Goal: Information Seeking & Learning: Learn about a topic

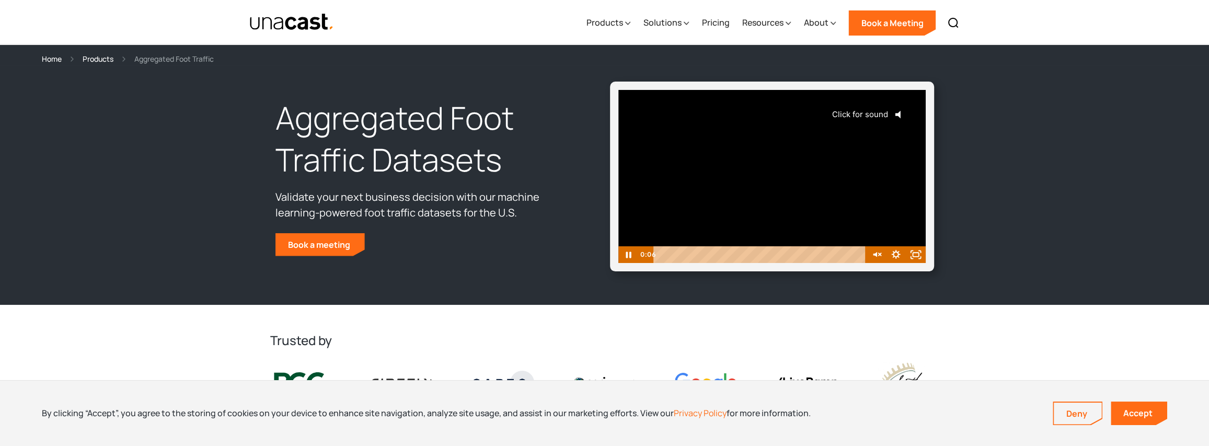
click at [878, 111] on span "Click for sound" at bounding box center [856, 114] width 64 height 10
drag, startPoint x: 697, startPoint y: 255, endPoint x: 609, endPoint y: 255, distance: 87.8
click at [610, 255] on div "Click for sound @keyframes VOLUME_SMALL_WAVE_FLASH { 0% { opacity: 0; } 33% { o…" at bounding box center [772, 177] width 324 height 190
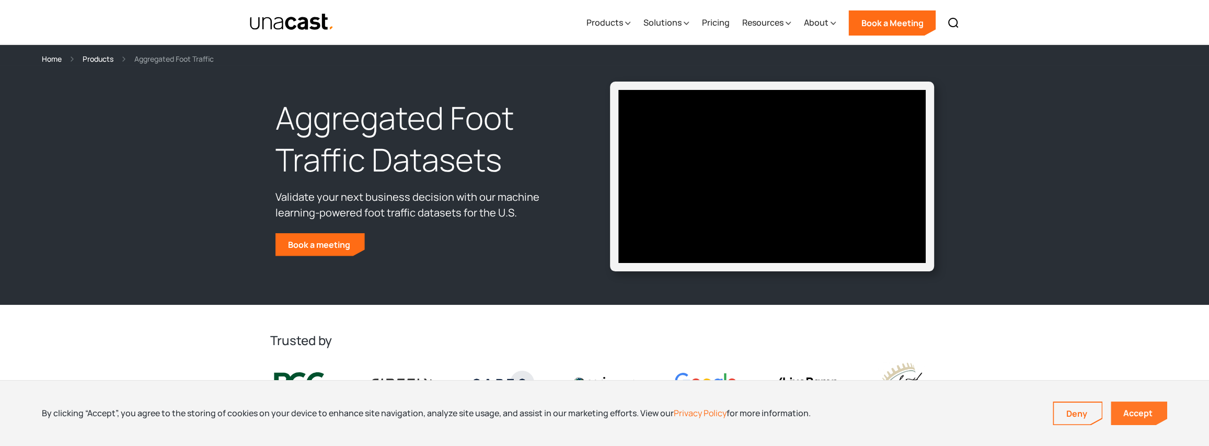
click at [1156, 417] on link "Accept" at bounding box center [1139, 413] width 56 height 24
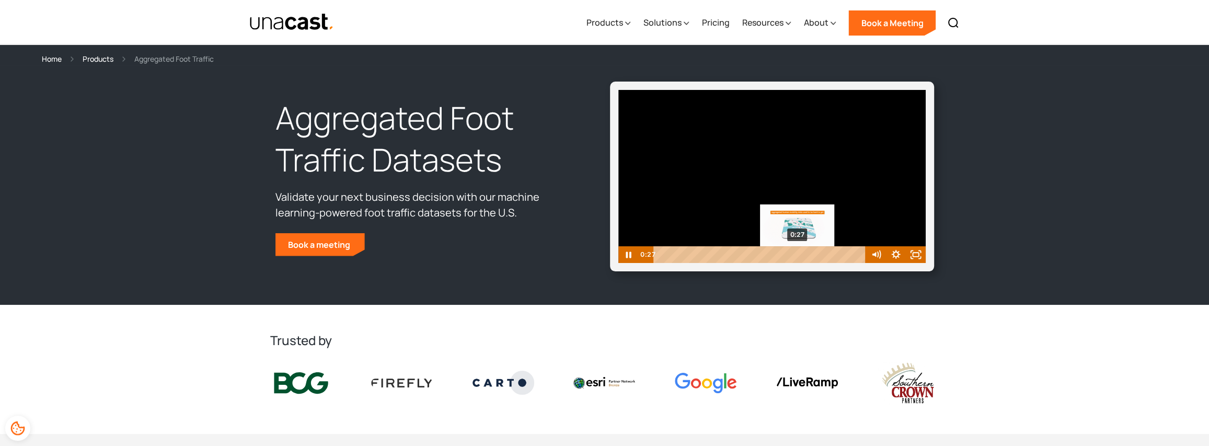
click at [798, 253] on div "0:27" at bounding box center [761, 254] width 200 height 17
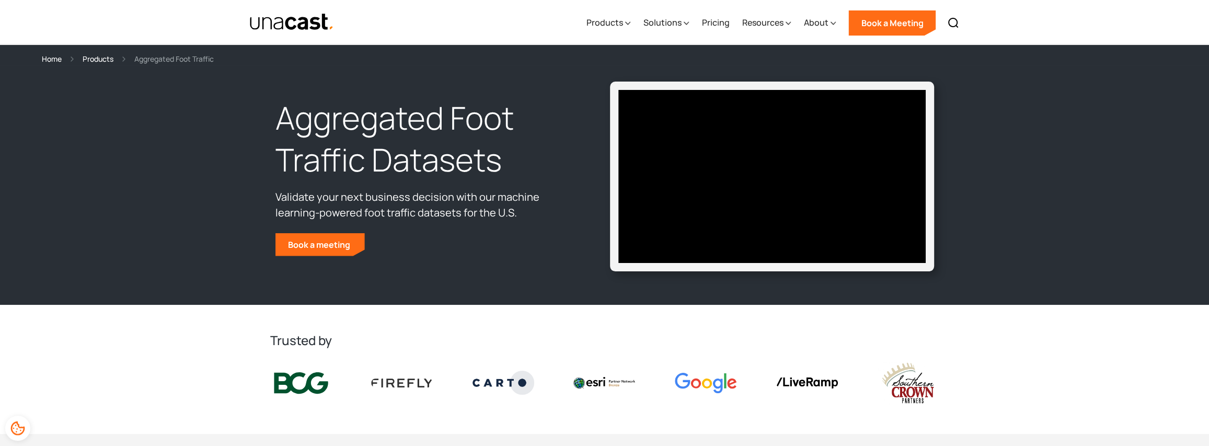
drag, startPoint x: 634, startPoint y: 26, endPoint x: 639, endPoint y: 26, distance: 5.7
click at [639, 26] on div "Products Location Intelligence Global Location Data Aggregated Foot Traffic Loc…" at bounding box center [772, 22] width 385 height 44
click at [627, 23] on icon at bounding box center [627, 23] width 5 height 11
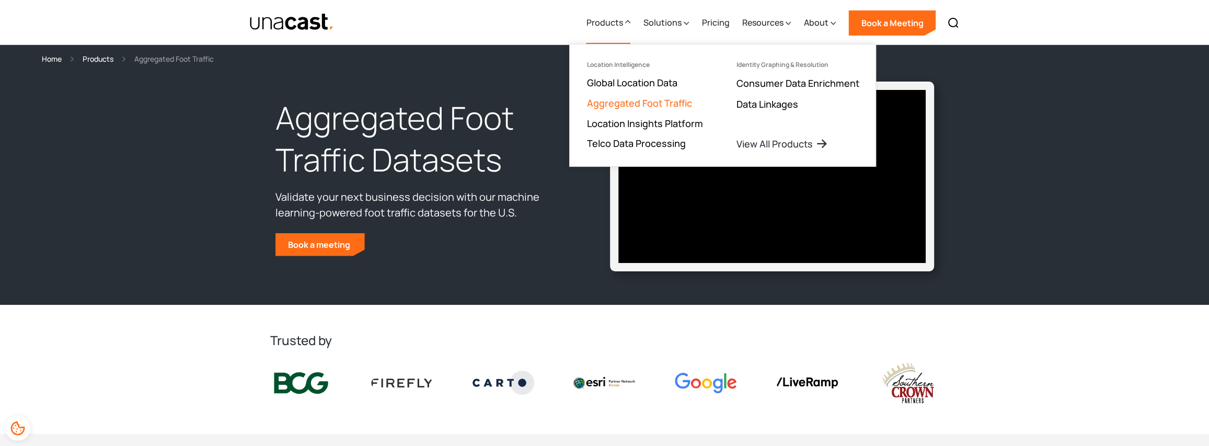
click at [665, 101] on link "Aggregated Foot Traffic" at bounding box center [638, 103] width 105 height 13
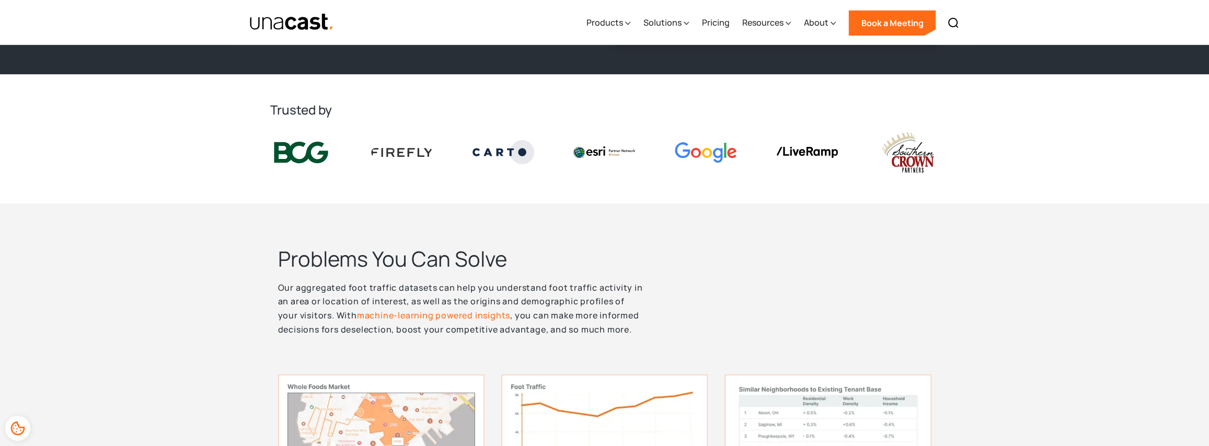
scroll to position [314, 0]
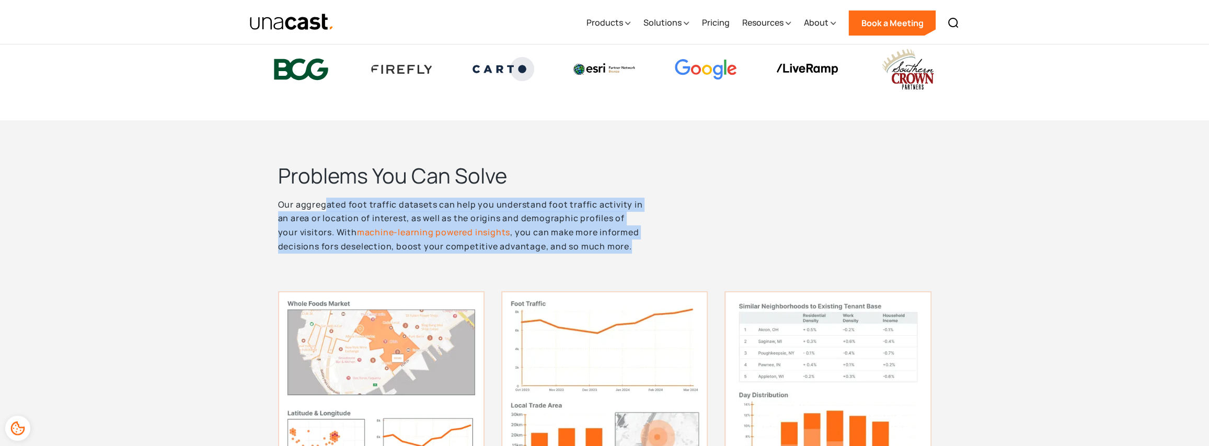
drag, startPoint x: 327, startPoint y: 200, endPoint x: 631, endPoint y: 240, distance: 306.4
click at [631, 240] on p "Our aggregated foot traffic datasets can help you understand foot traffic activ…" at bounding box center [462, 226] width 368 height 56
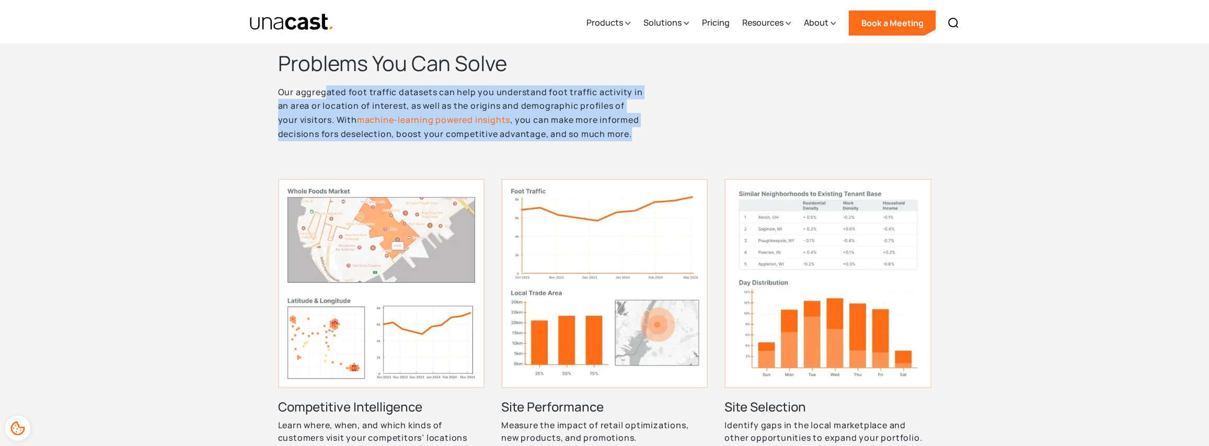
scroll to position [470, 0]
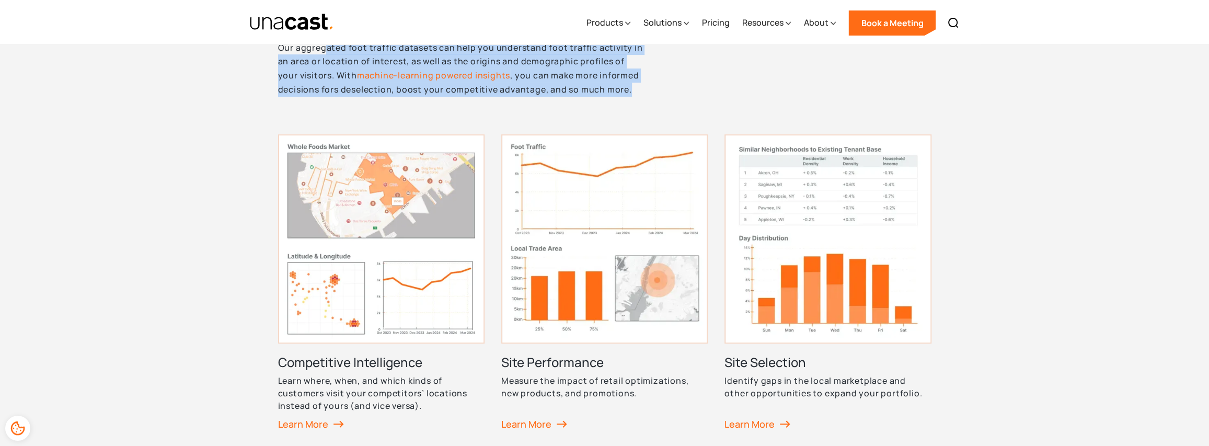
click at [441, 191] on img at bounding box center [381, 238] width 206 height 209
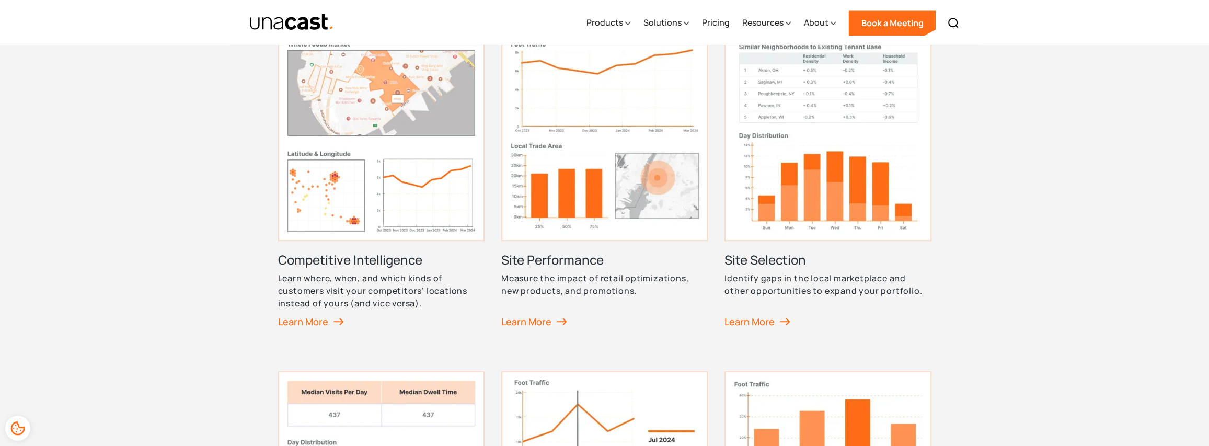
scroll to position [575, 0]
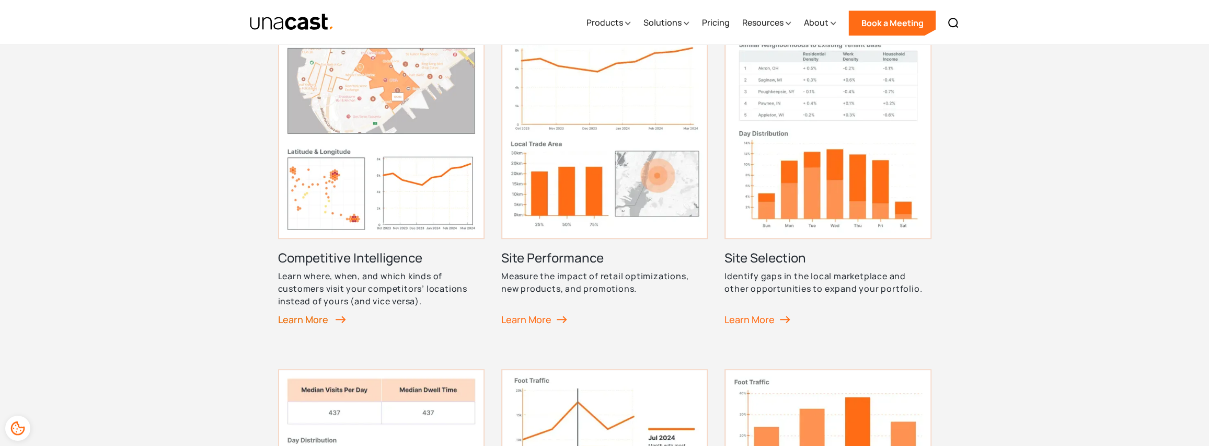
click at [315, 317] on div "Learn More" at bounding box center [312, 320] width 68 height 16
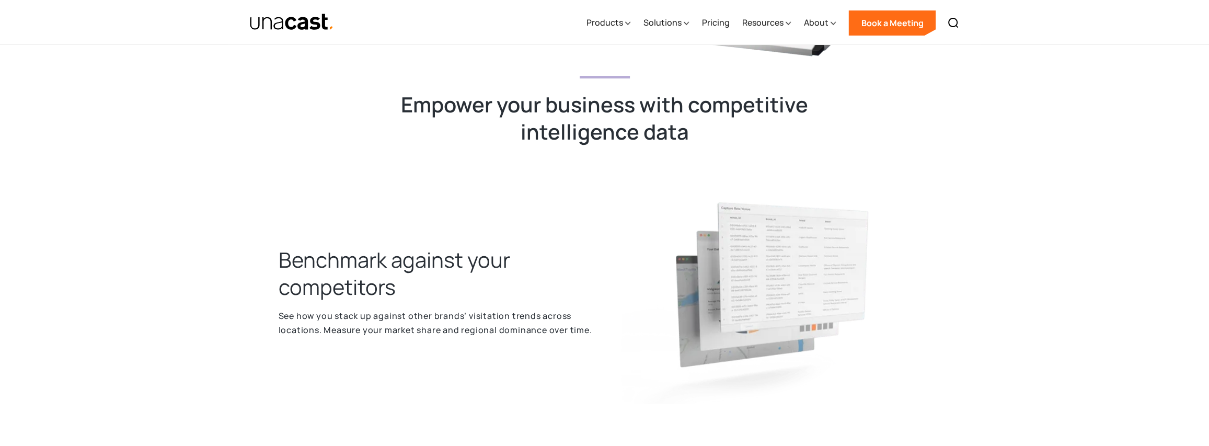
scroll to position [261, 0]
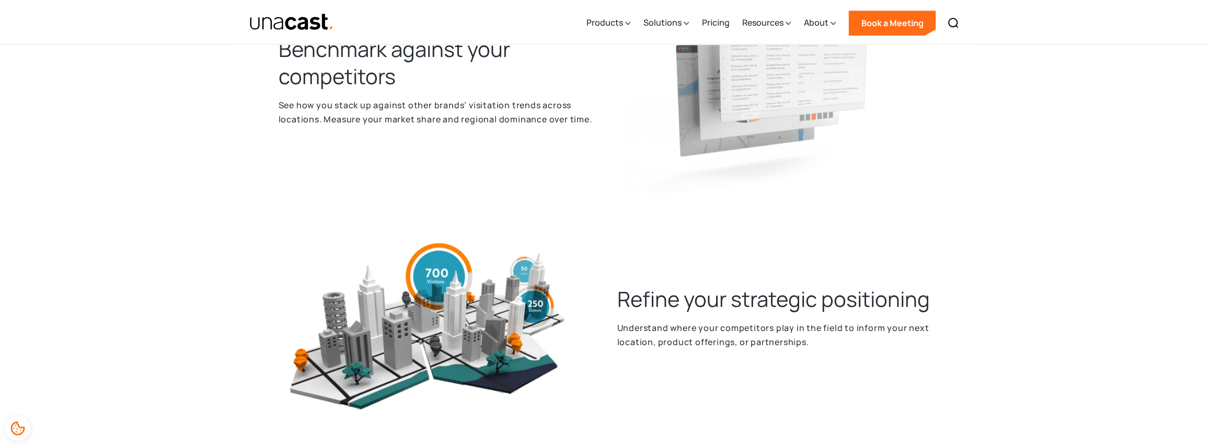
scroll to position [627, 0]
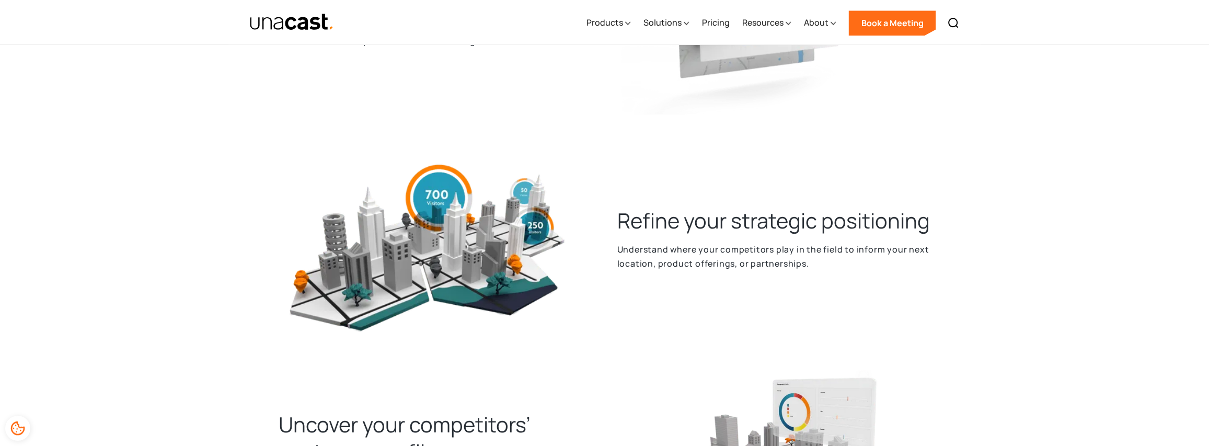
click at [938, 262] on div "Refine your strategic positioning Understand where your competitors play in the…" at bounding box center [774, 245] width 330 height 209
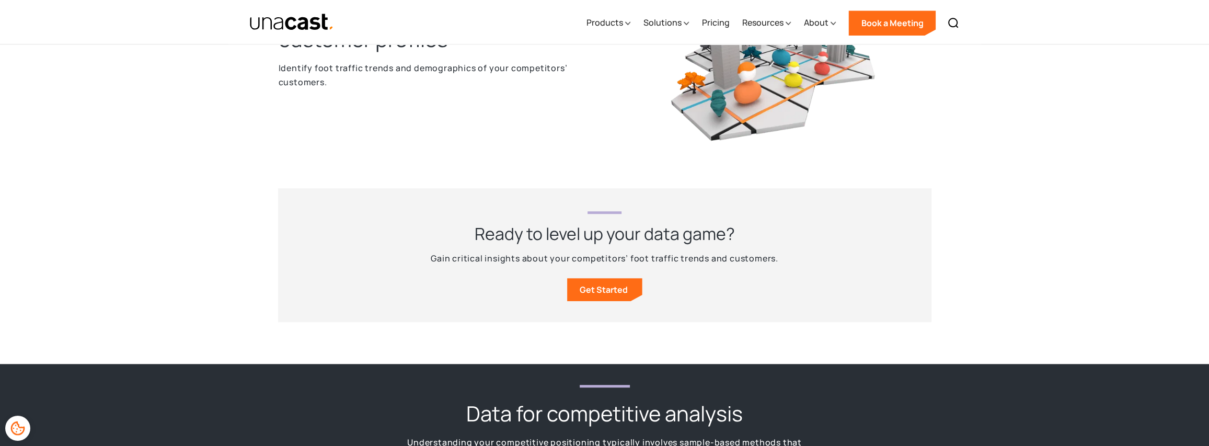
scroll to position [1045, 0]
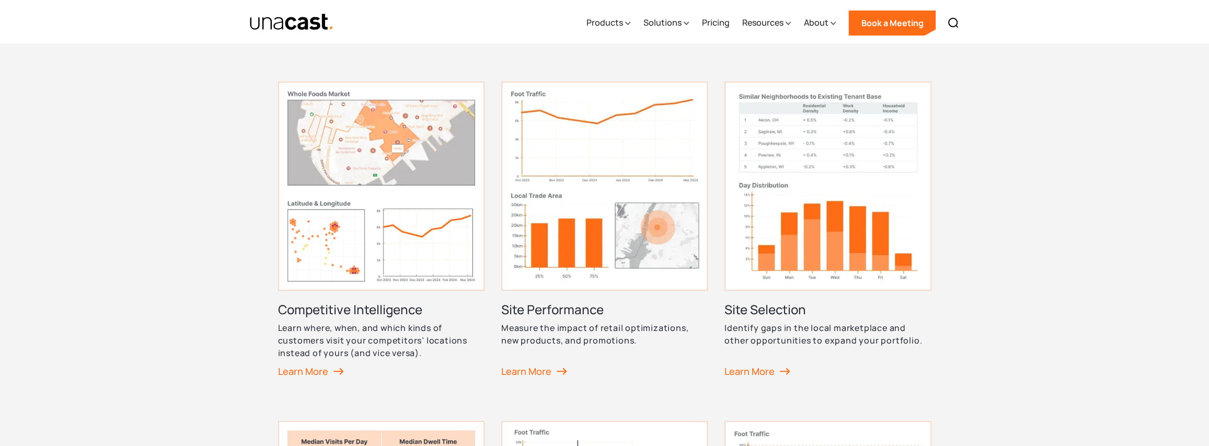
scroll to position [523, 0]
click at [545, 373] on div "Learn More" at bounding box center [535, 372] width 68 height 16
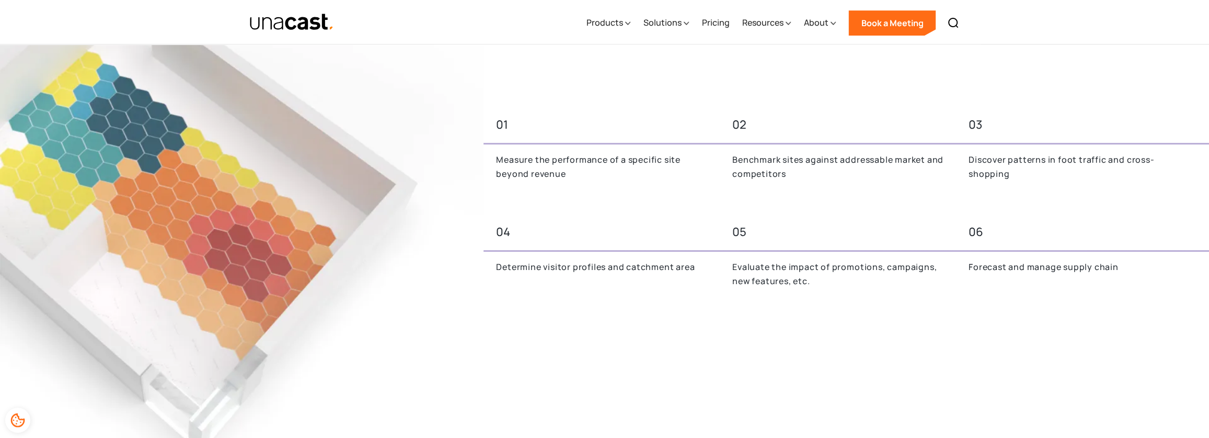
scroll to position [523, 0]
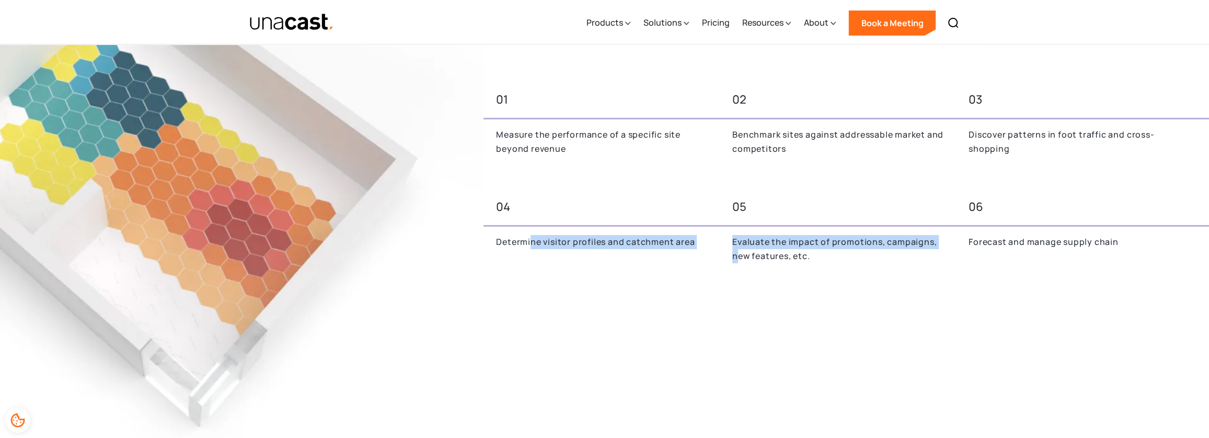
drag, startPoint x: 530, startPoint y: 250, endPoint x: 736, endPoint y: 249, distance: 206.0
click at [736, 249] on div "04 05 06 Determine visitor profiles and catchment area Evaluate the impact of p…" at bounding box center [847, 234] width 726 height 82
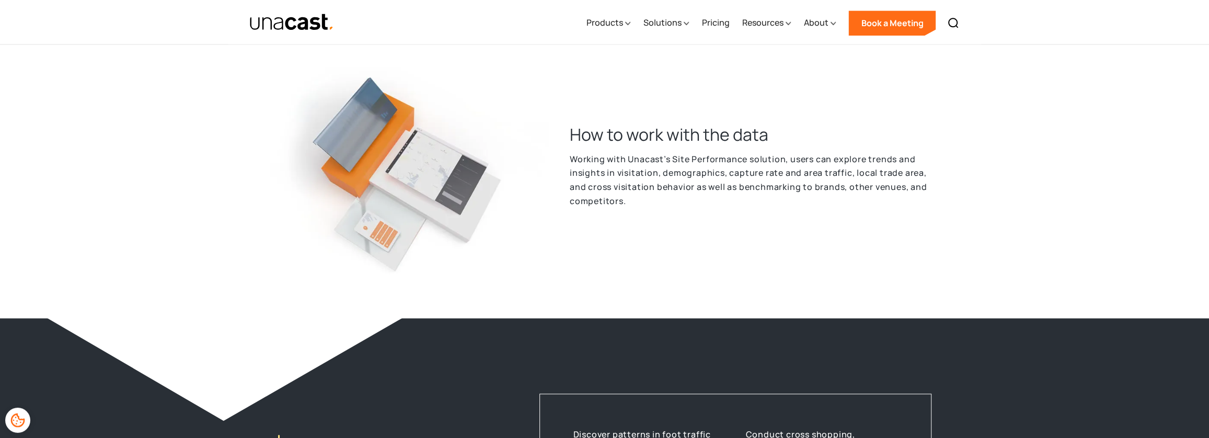
scroll to position [1603, 0]
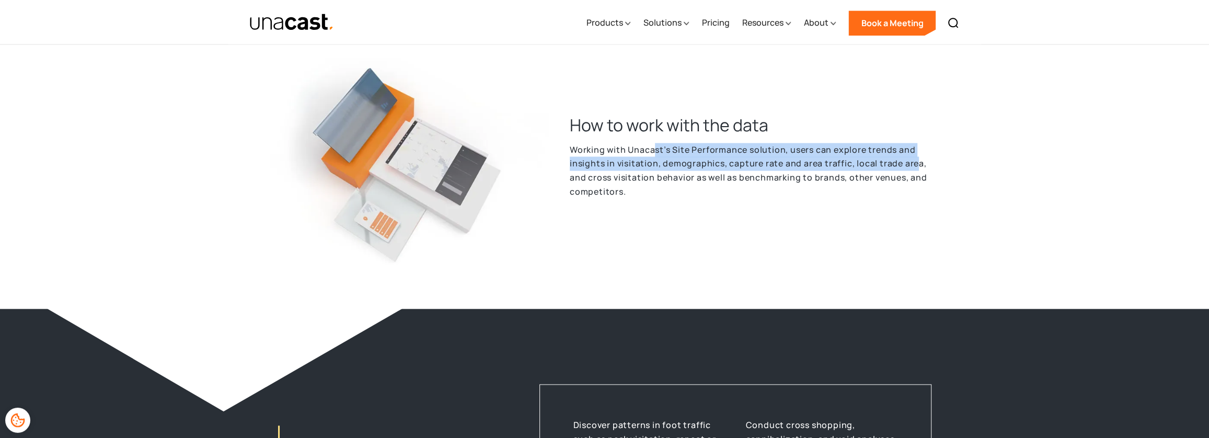
drag, startPoint x: 660, startPoint y: 151, endPoint x: 919, endPoint y: 163, distance: 259.0
click at [919, 163] on p "Working with Unacast’s Site Performance solution, users can explore trends and …" at bounding box center [754, 171] width 368 height 56
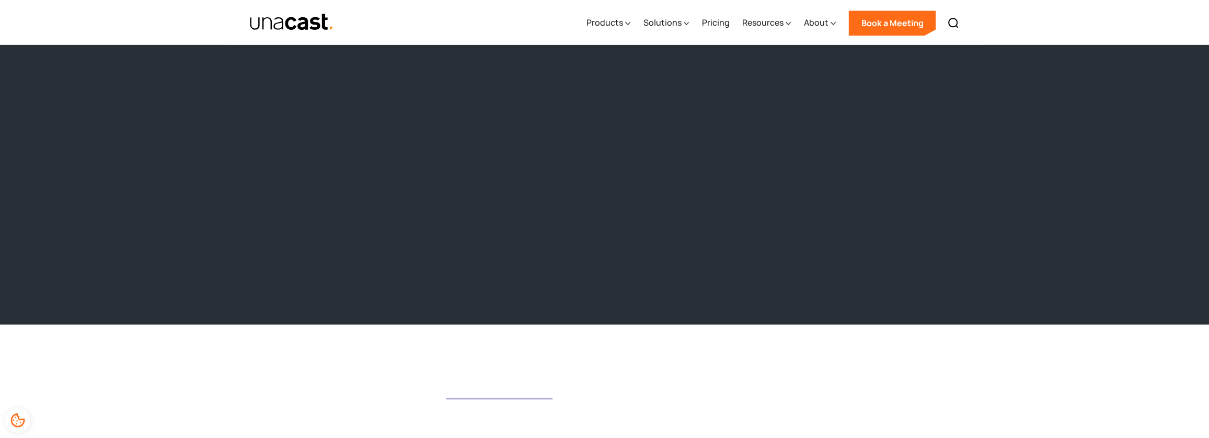
scroll to position [1080, 0]
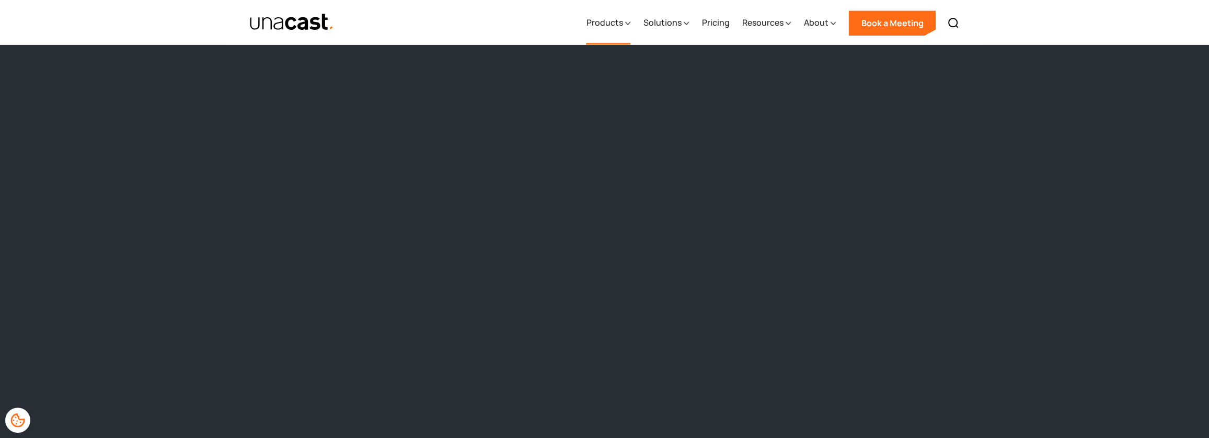
click at [630, 24] on icon at bounding box center [627, 23] width 5 height 11
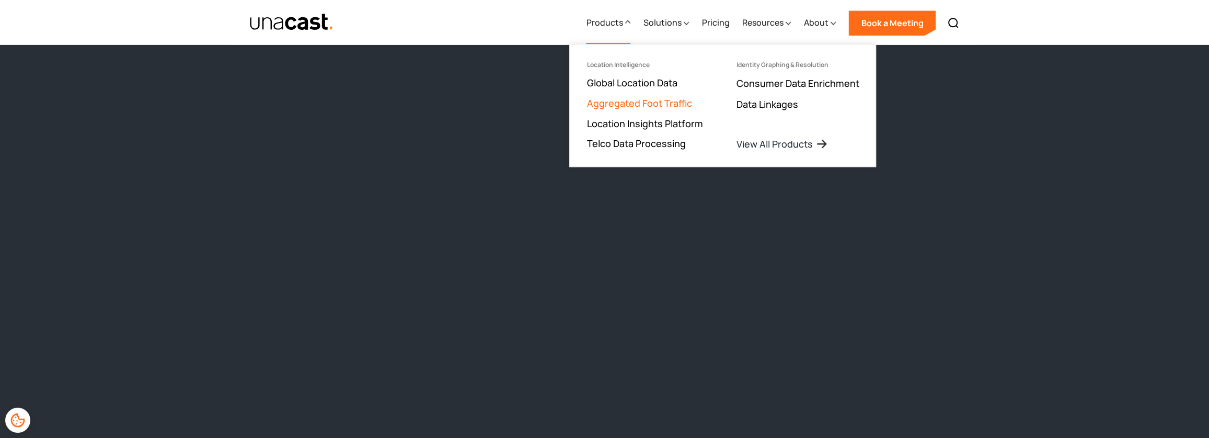
click at [658, 99] on link "Aggregated Foot Traffic" at bounding box center [638, 103] width 105 height 13
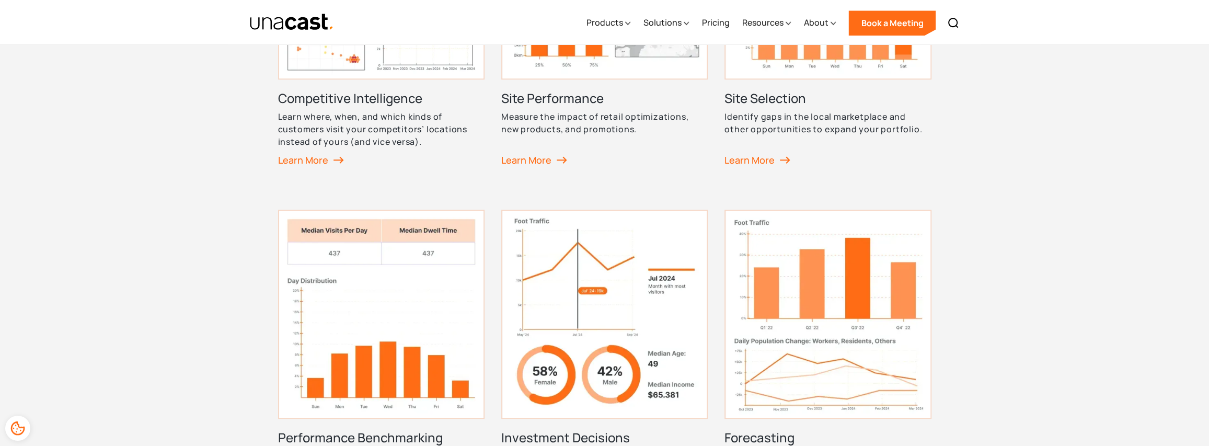
scroll to position [732, 0]
